Goal: Information Seeking & Learning: Check status

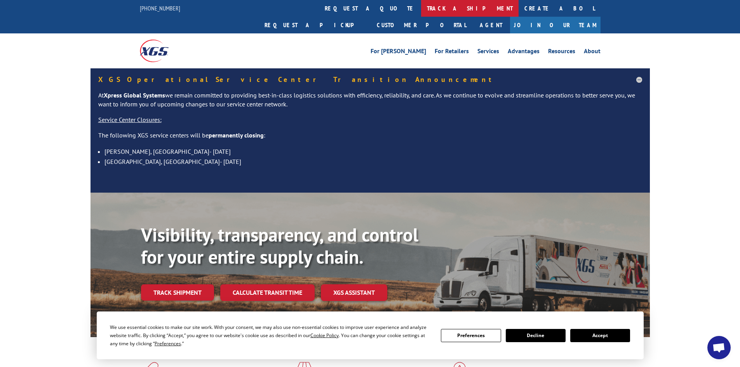
click at [421, 6] on link "track a shipment" at bounding box center [469, 8] width 97 height 17
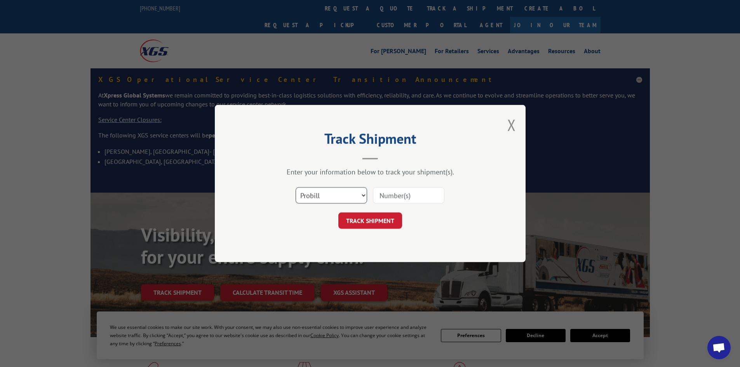
click at [319, 194] on select "Select category... Probill BOL PO" at bounding box center [331, 195] width 71 height 16
select select "bol"
click at [296, 187] on select "Select category... Probill BOL PO" at bounding box center [331, 195] width 71 height 16
click at [404, 194] on input at bounding box center [408, 195] width 71 height 16
paste input "5092157"
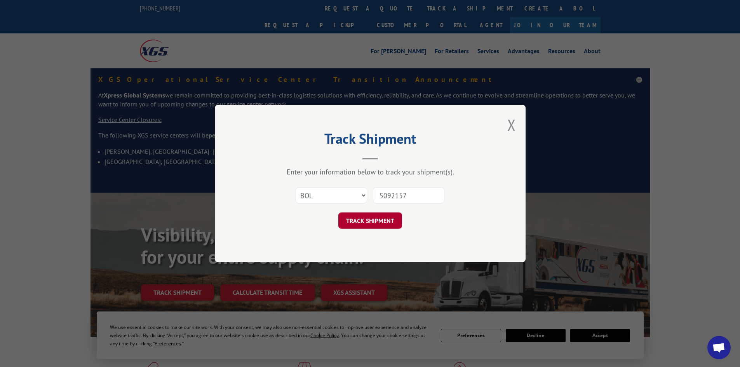
type input "5092157"
click at [379, 219] on button "TRACK SHIPMENT" at bounding box center [370, 220] width 64 height 16
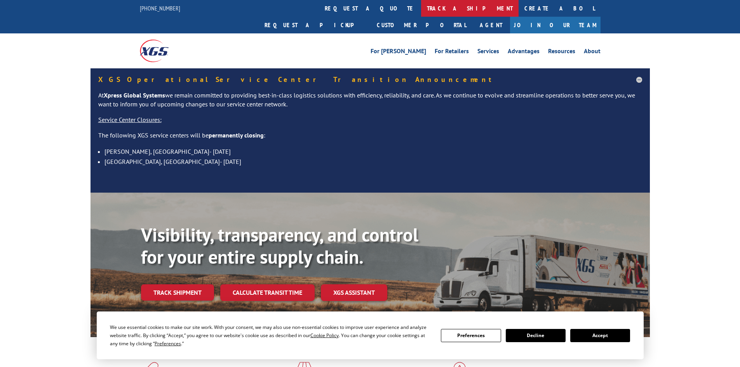
click at [421, 7] on link "track a shipment" at bounding box center [469, 8] width 97 height 17
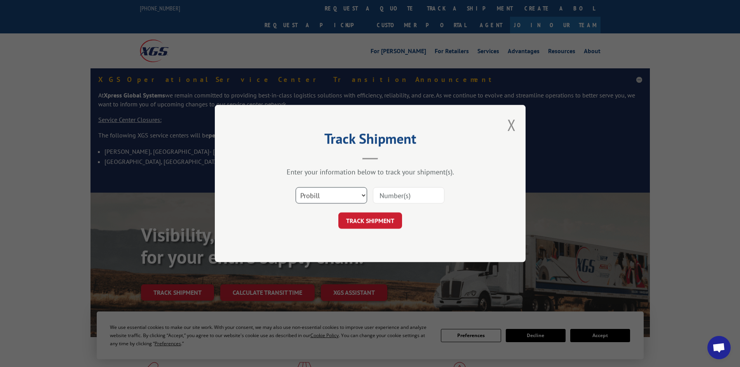
click at [321, 196] on select "Select category... Probill BOL PO" at bounding box center [331, 195] width 71 height 16
select select "bol"
click at [296, 187] on select "Select category... Probill BOL PO" at bounding box center [331, 195] width 71 height 16
click at [399, 197] on input at bounding box center [408, 195] width 71 height 16
paste input "5089319"
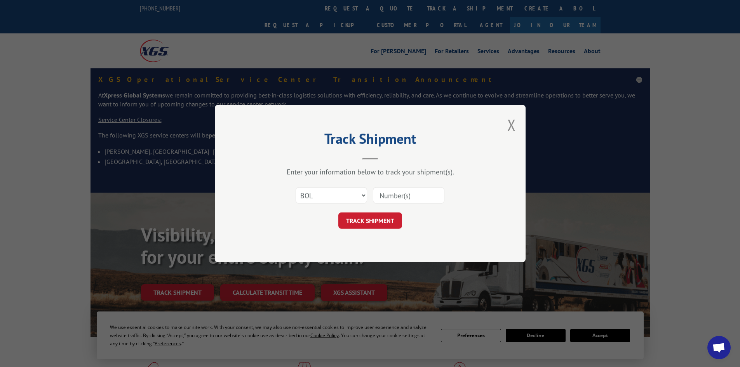
type input "5089319"
click button "TRACK SHIPMENT" at bounding box center [370, 220] width 64 height 16
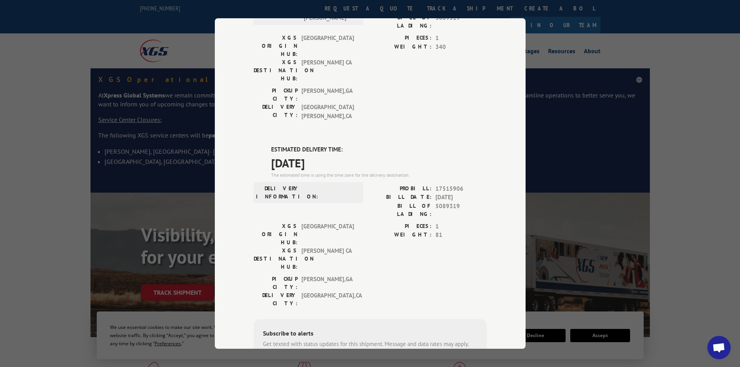
scroll to position [146, 0]
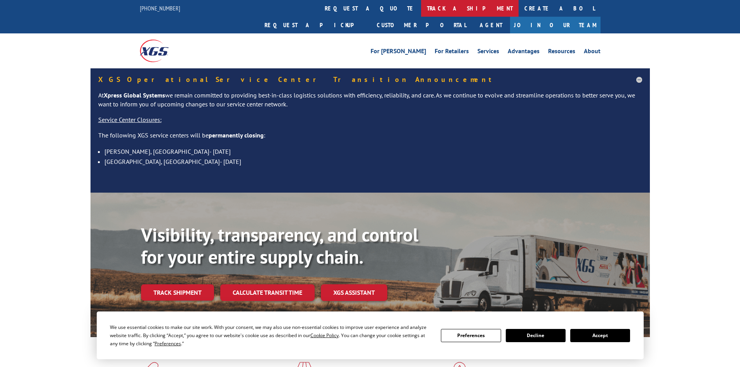
click at [421, 3] on link "track a shipment" at bounding box center [469, 8] width 97 height 17
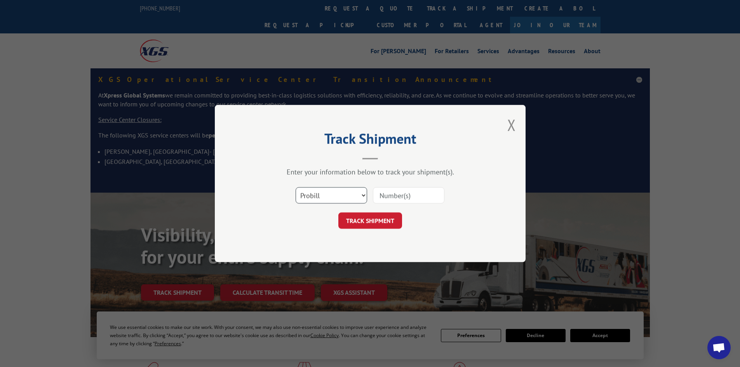
click at [310, 195] on select "Select category... Probill BOL PO" at bounding box center [331, 195] width 71 height 16
select select "bol"
click at [296, 187] on select "Select category... Probill BOL PO" at bounding box center [331, 195] width 71 height 16
drag, startPoint x: 402, startPoint y: 187, endPoint x: 395, endPoint y: 195, distance: 10.4
click at [402, 188] on input at bounding box center [408, 195] width 71 height 16
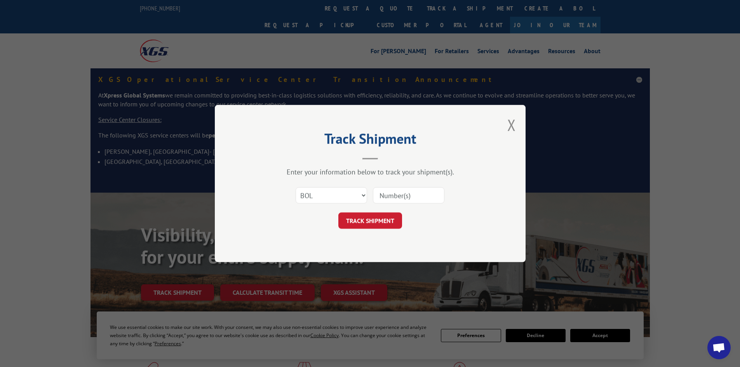
paste input "5126322"
type input "5126322"
click at [359, 219] on button "TRACK SHIPMENT" at bounding box center [370, 220] width 64 height 16
